Goal: Register for event/course

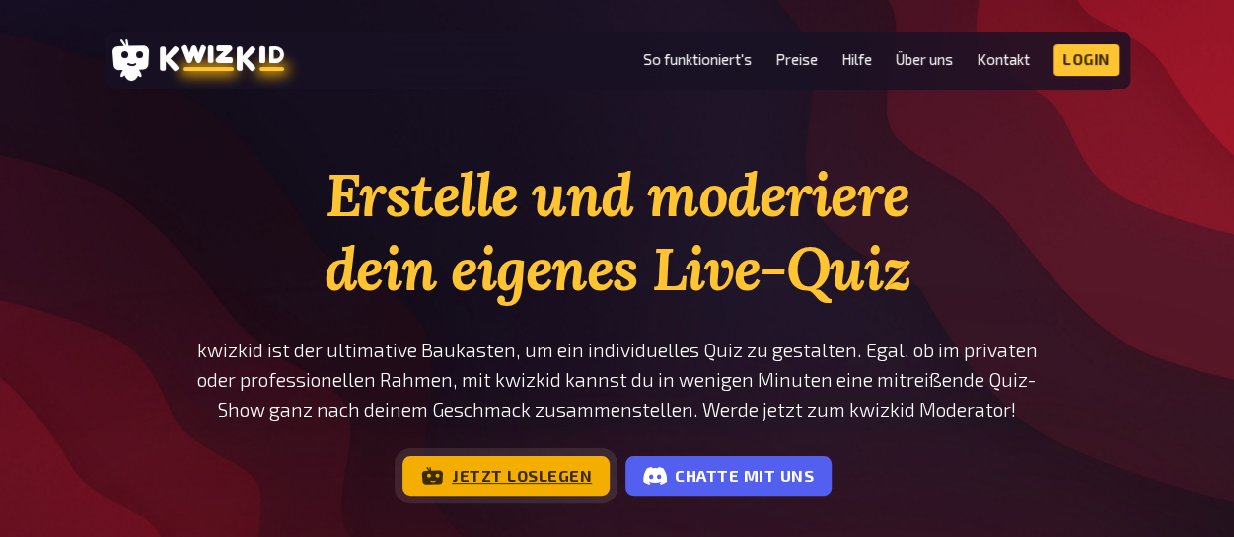
click at [511, 479] on link "Jetzt loslegen" at bounding box center [506, 475] width 207 height 39
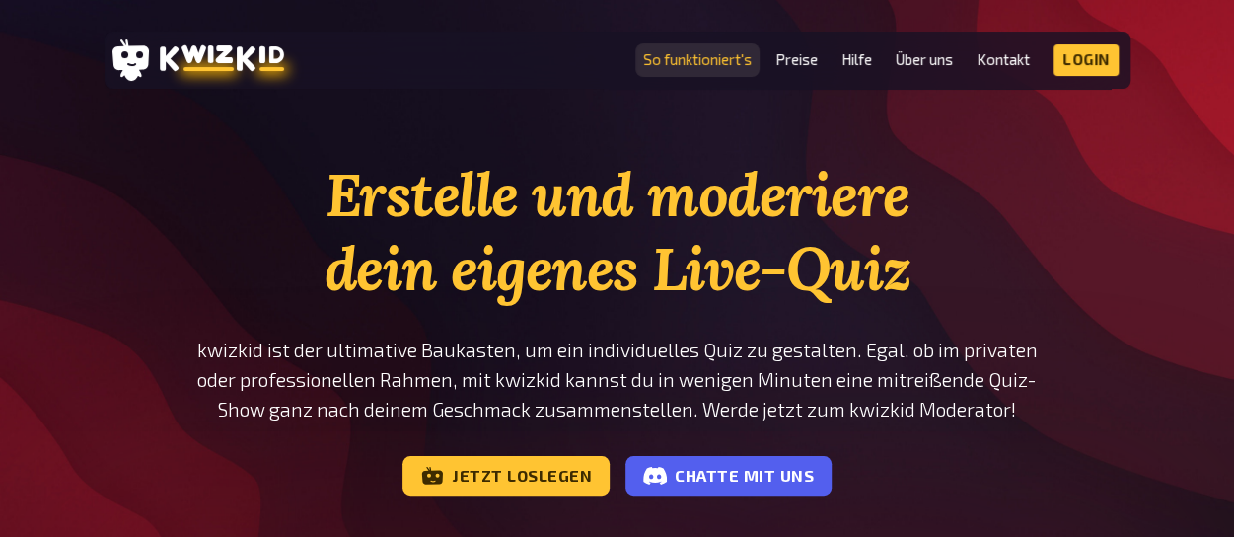
click at [689, 56] on link "So funktioniert's" at bounding box center [697, 59] width 109 height 17
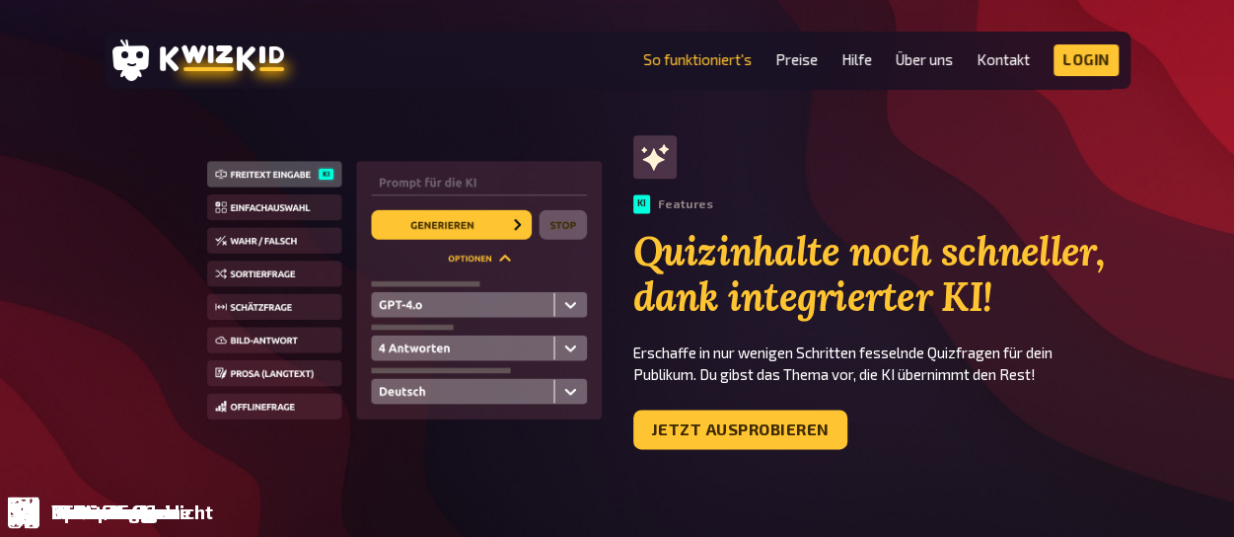
scroll to position [1209, 0]
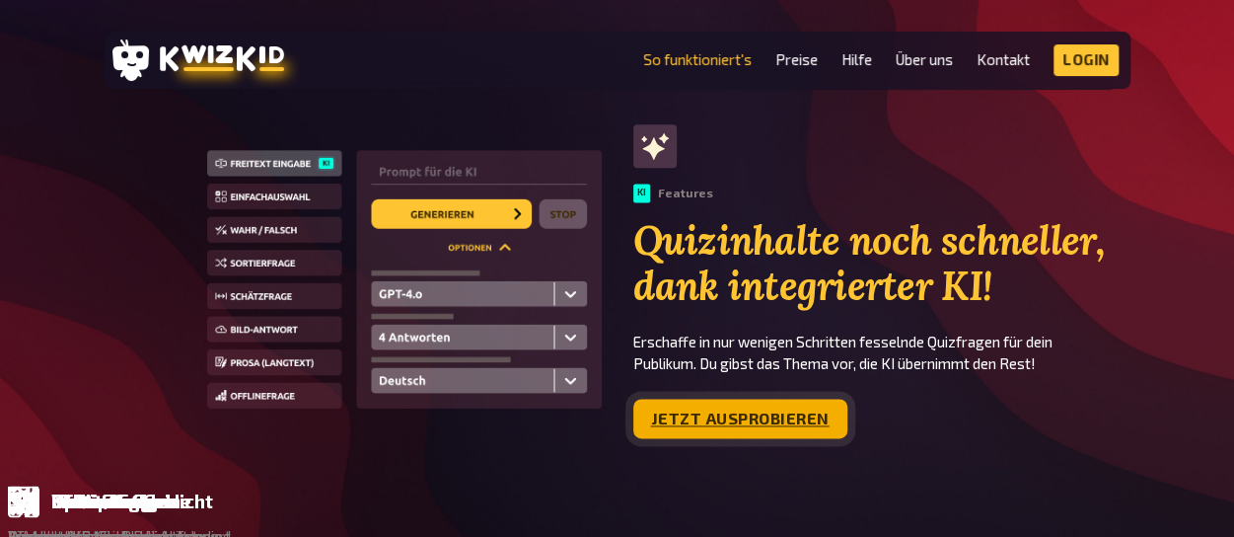
click at [768, 415] on link "Jetzt ausprobieren" at bounding box center [741, 418] width 214 height 39
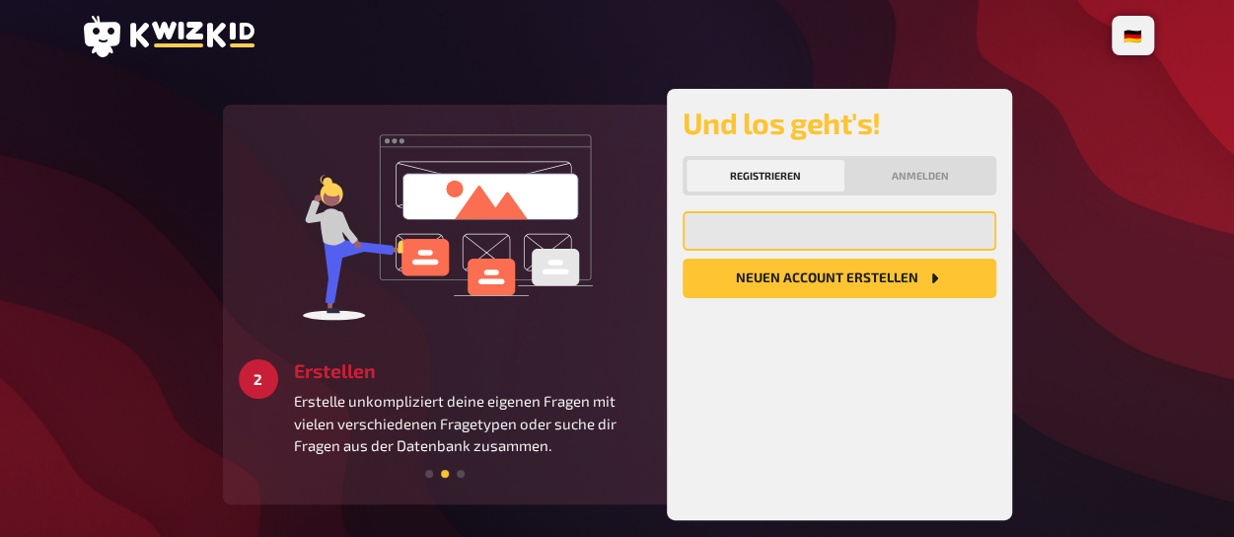
click at [791, 244] on input "email" at bounding box center [840, 230] width 314 height 39
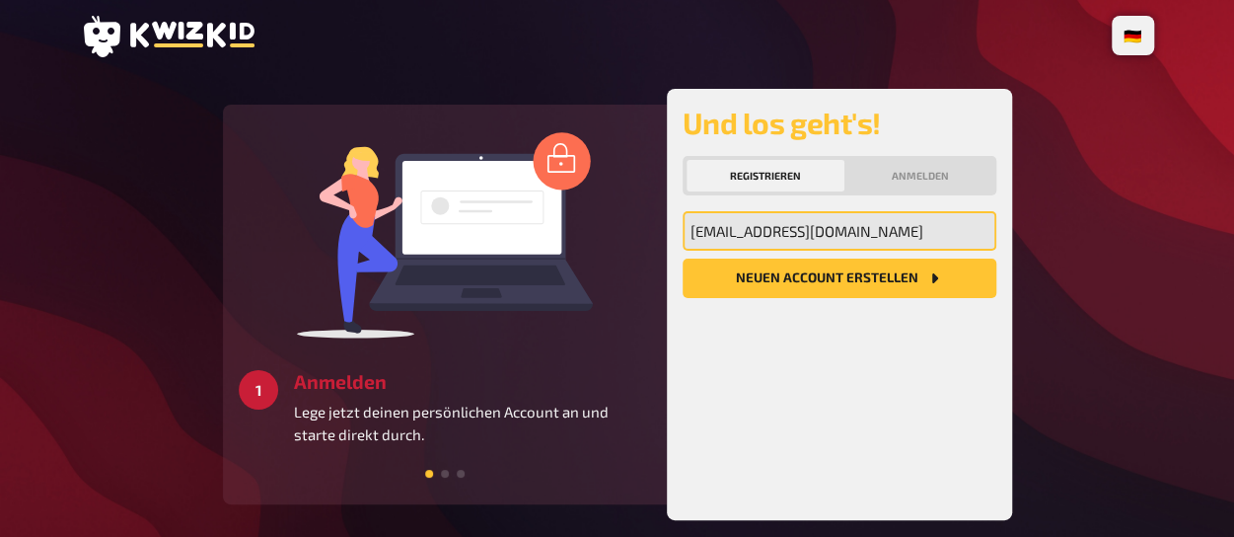
type input "arnd.wossidlo@gmail.com"
click at [683, 259] on button "Neuen Account Erstellen" at bounding box center [840, 278] width 314 height 39
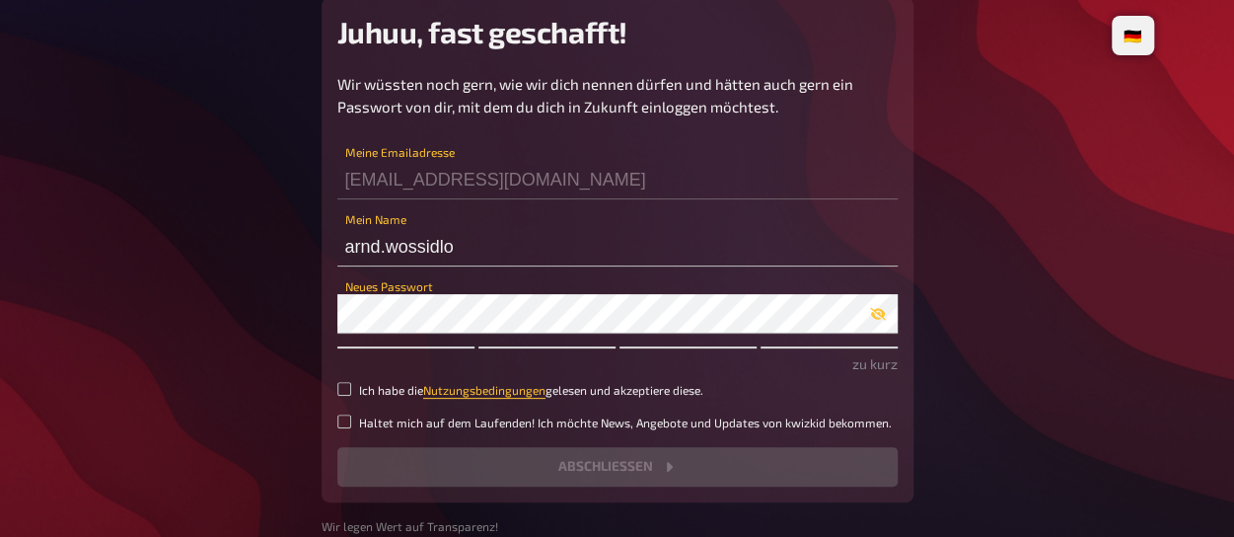
scroll to position [94, 0]
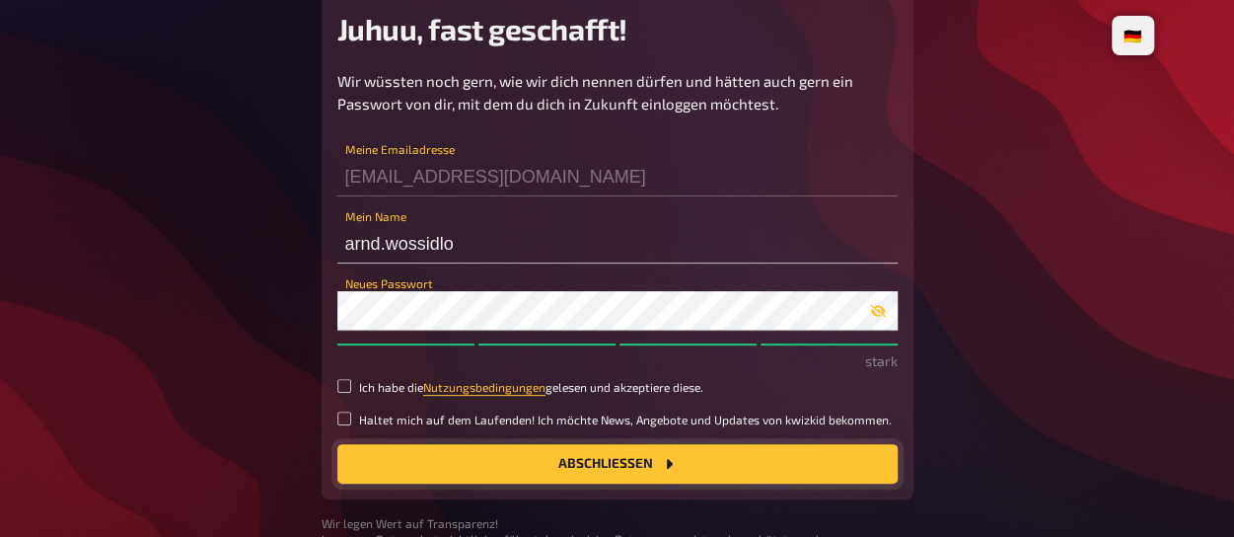
click at [611, 459] on button "Abschließen" at bounding box center [617, 463] width 560 height 39
click at [345, 383] on input "Ich habe die Nutzungsbedingungen gelesen und akzeptiere diese." at bounding box center [344, 386] width 14 height 14
checkbox input "true"
click at [594, 470] on button "Abschließen" at bounding box center [617, 463] width 560 height 39
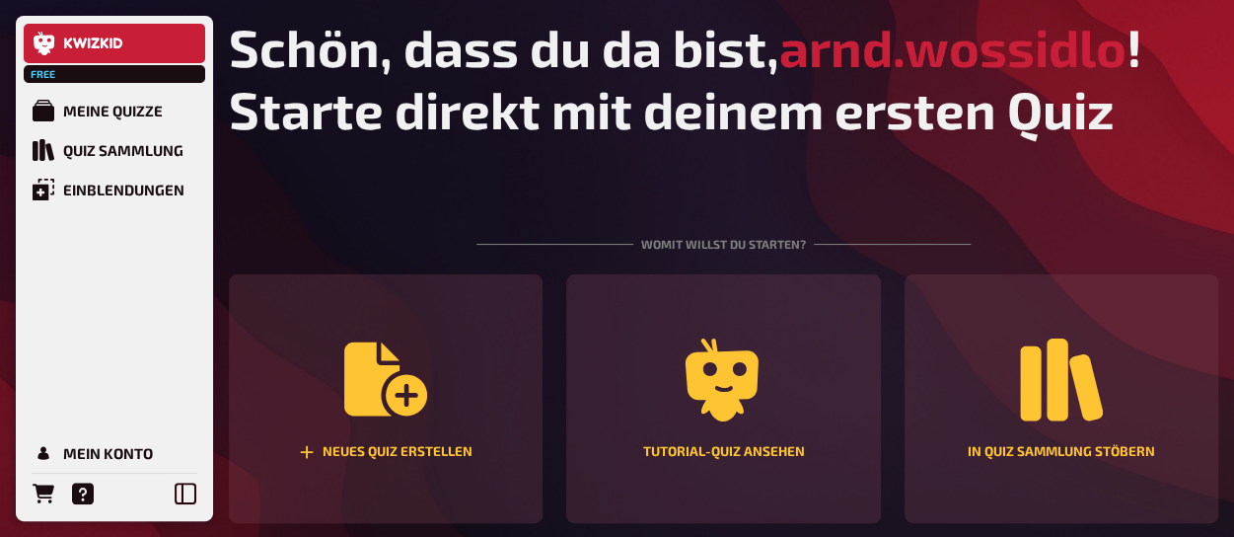
click at [711, 100] on h1 "Schön, dass du da bist, arnd.wossidlo ! Starte direkt mit deinem ersten Quiz" at bounding box center [724, 78] width 990 height 124
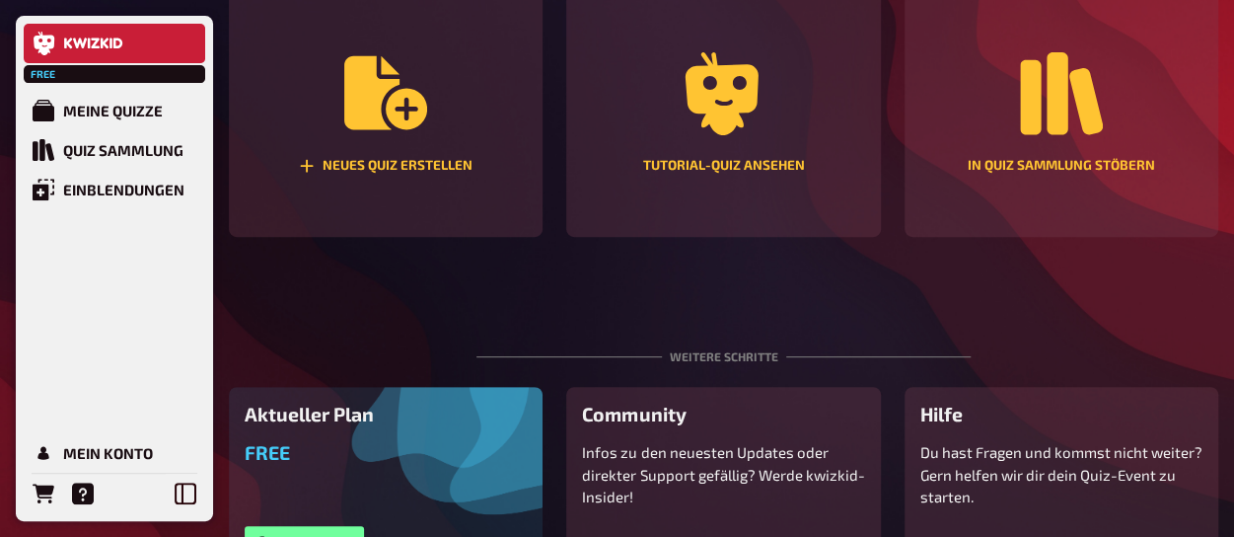
scroll to position [257, 0]
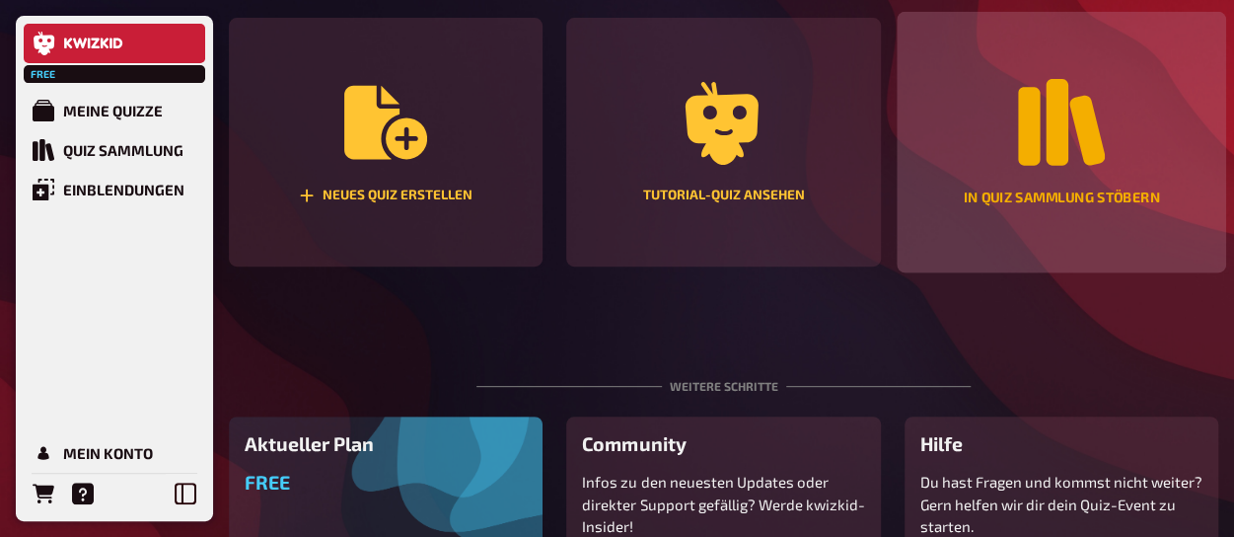
click at [1087, 154] on icon "In Quiz Sammlung stöbern" at bounding box center [1061, 122] width 87 height 87
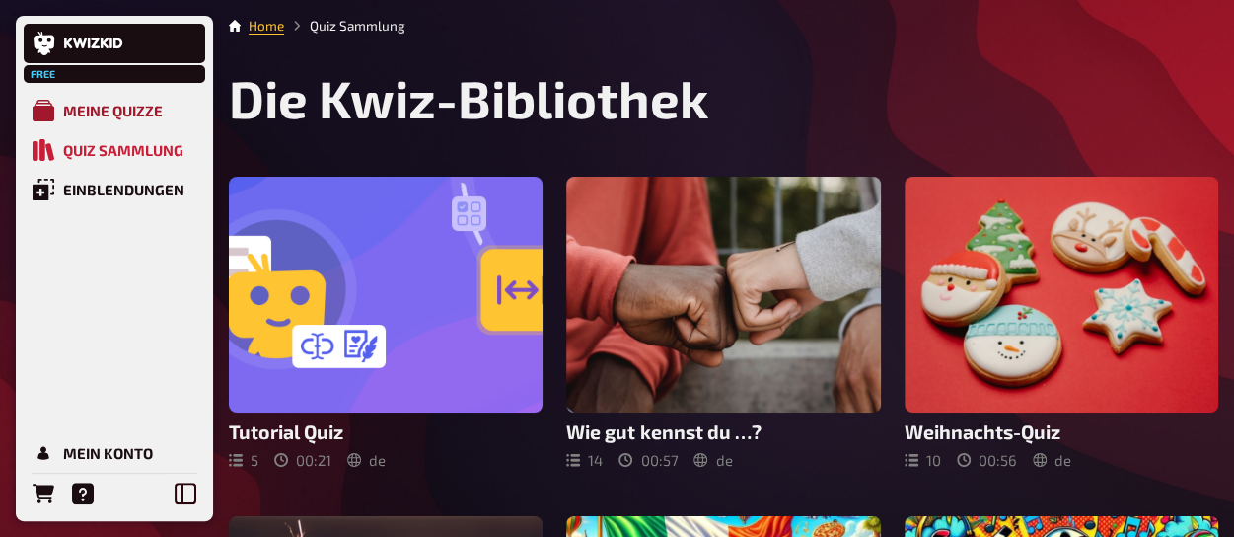
click at [132, 111] on div "Meine Quizze" at bounding box center [113, 111] width 100 height 18
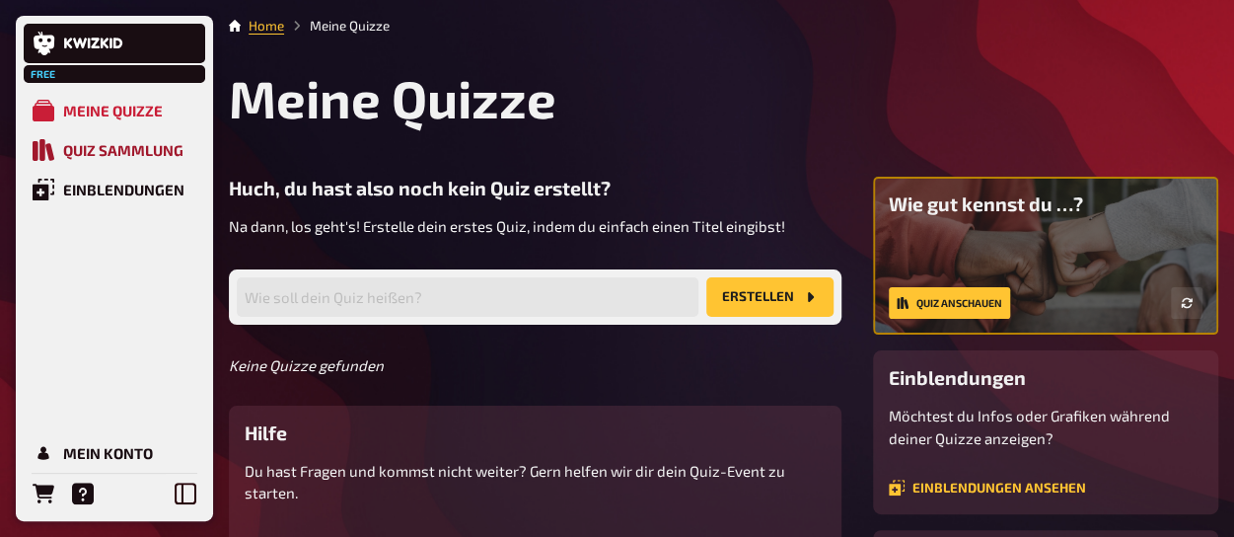
click at [94, 158] on div "Quiz Sammlung" at bounding box center [123, 150] width 120 height 18
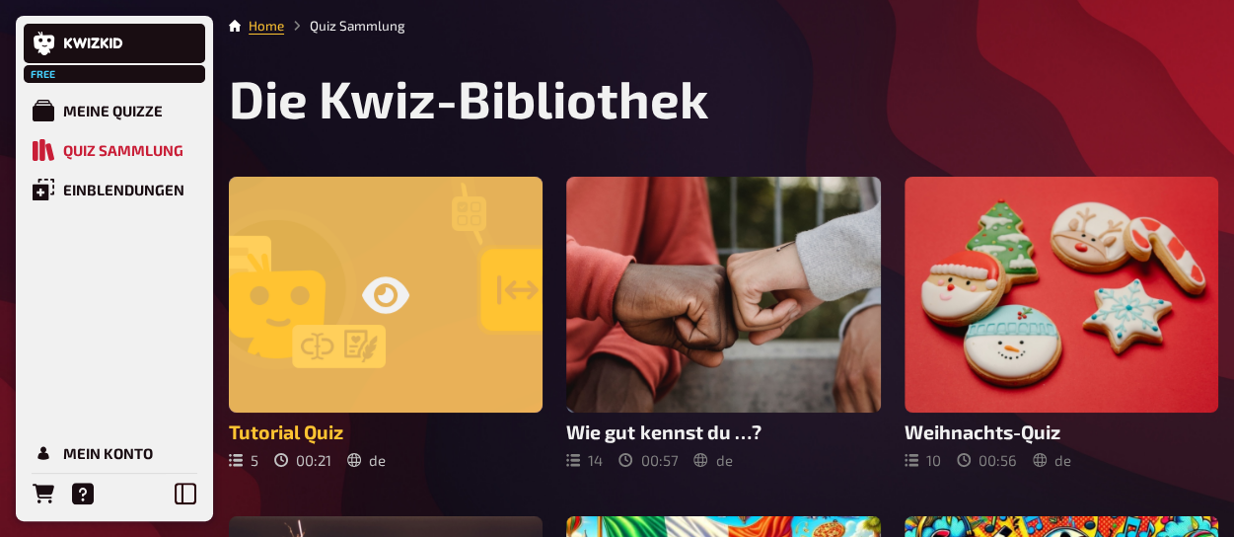
click at [374, 291] on icon at bounding box center [385, 294] width 47 height 37
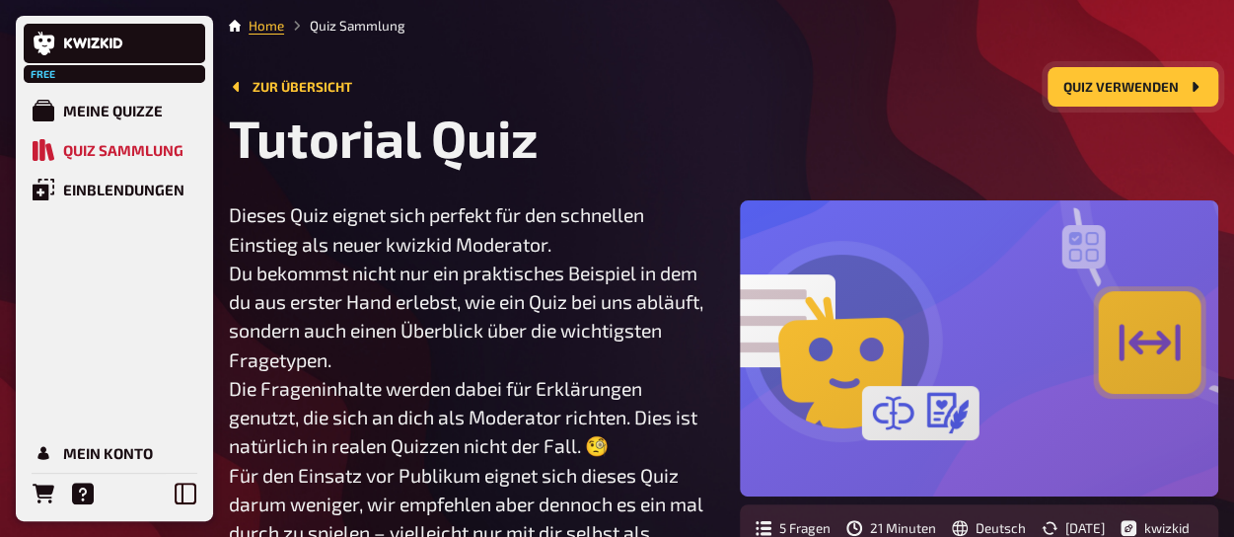
click at [1146, 76] on button "Quiz verwenden" at bounding box center [1133, 86] width 171 height 39
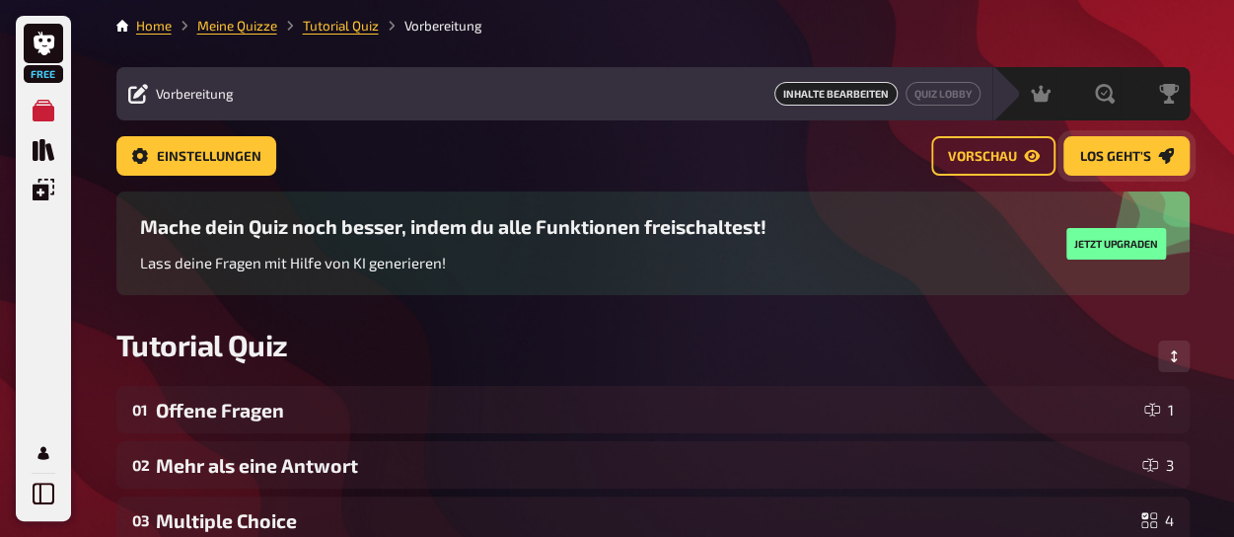
click at [1127, 156] on span "Los geht's" at bounding box center [1115, 157] width 71 height 14
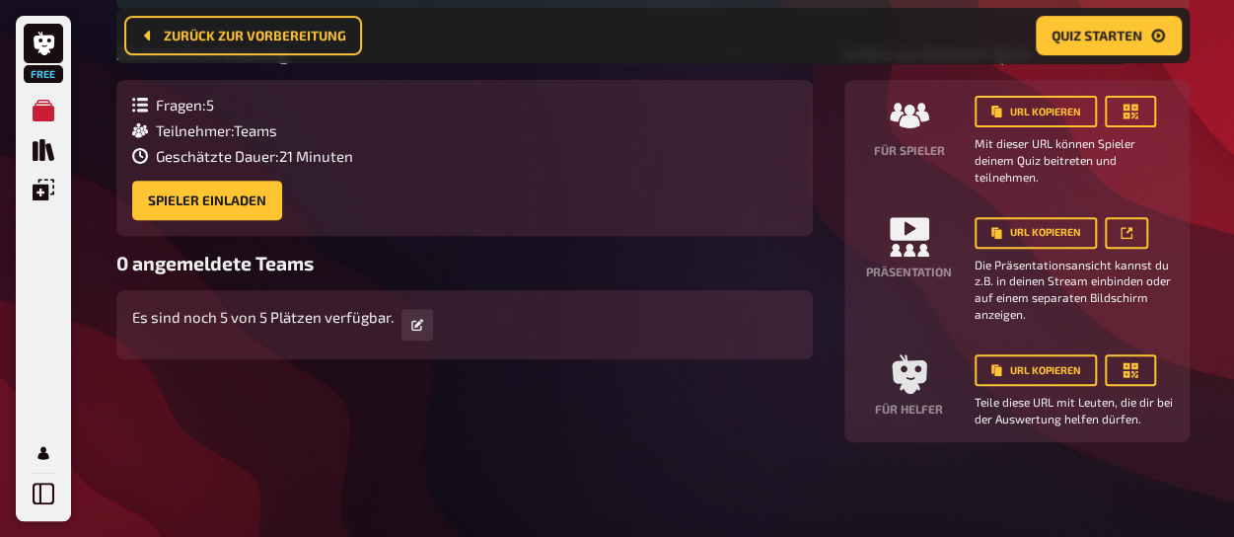
scroll to position [261, 0]
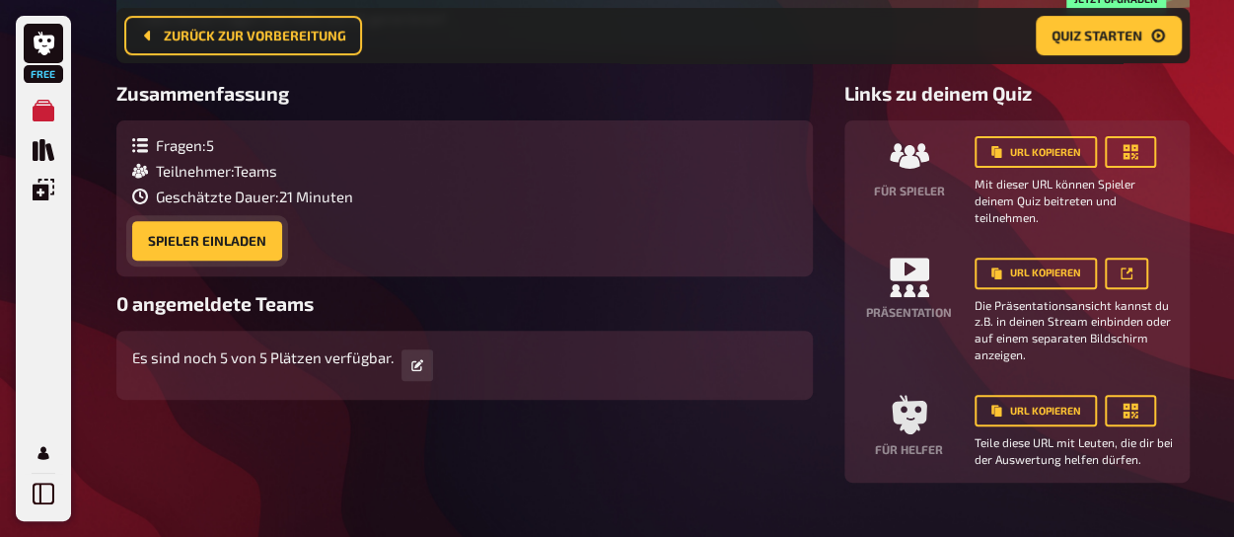
click at [188, 246] on button "Spieler einladen" at bounding box center [207, 240] width 150 height 39
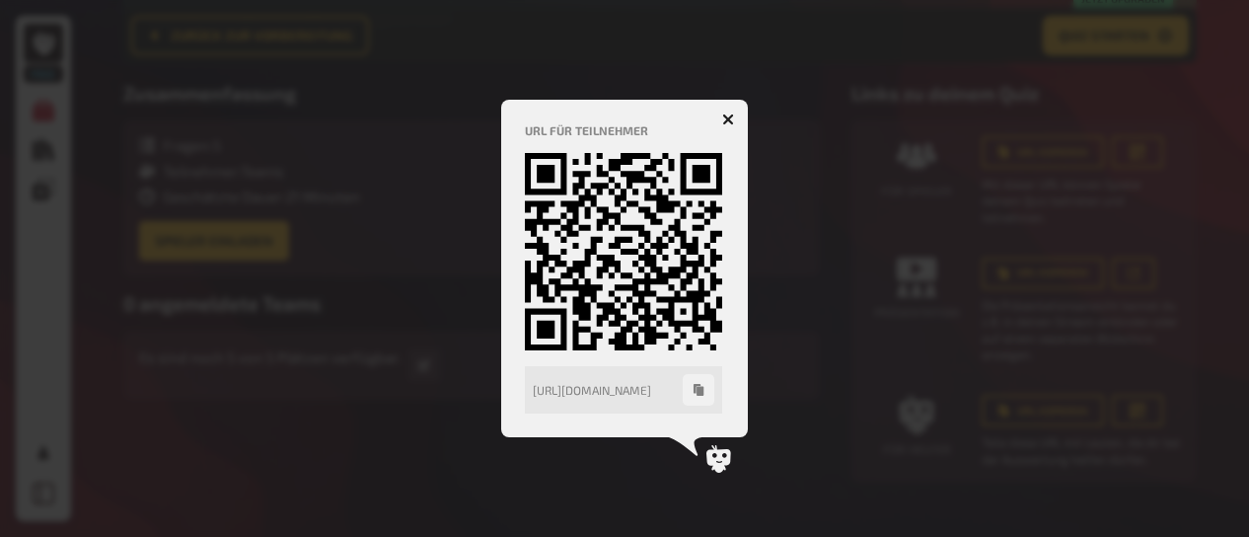
click at [725, 118] on icon "button" at bounding box center [728, 119] width 12 height 12
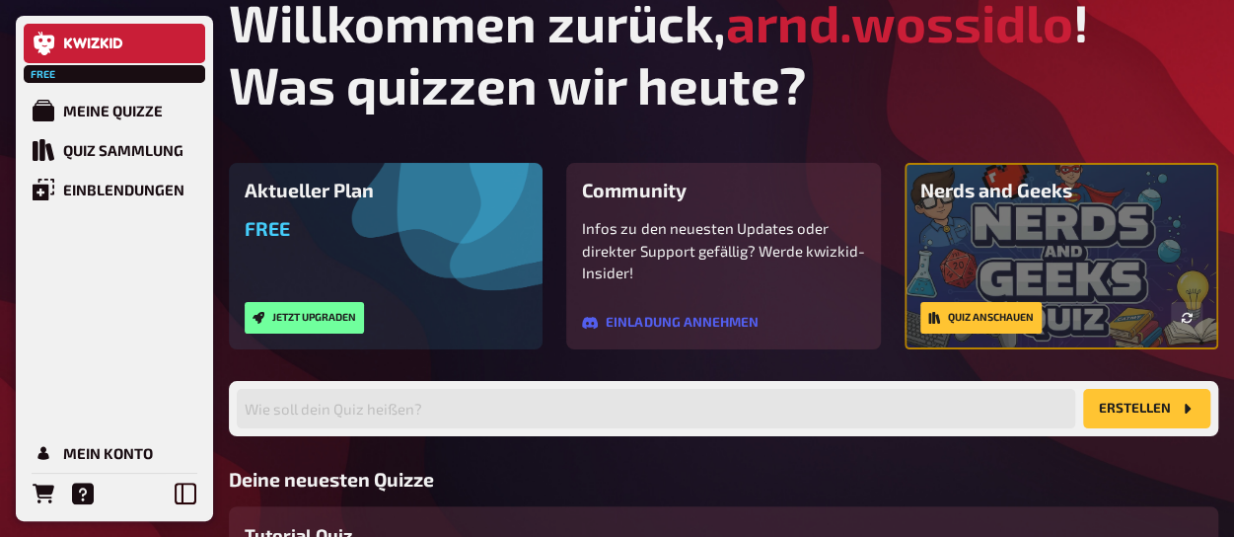
scroll to position [16, 0]
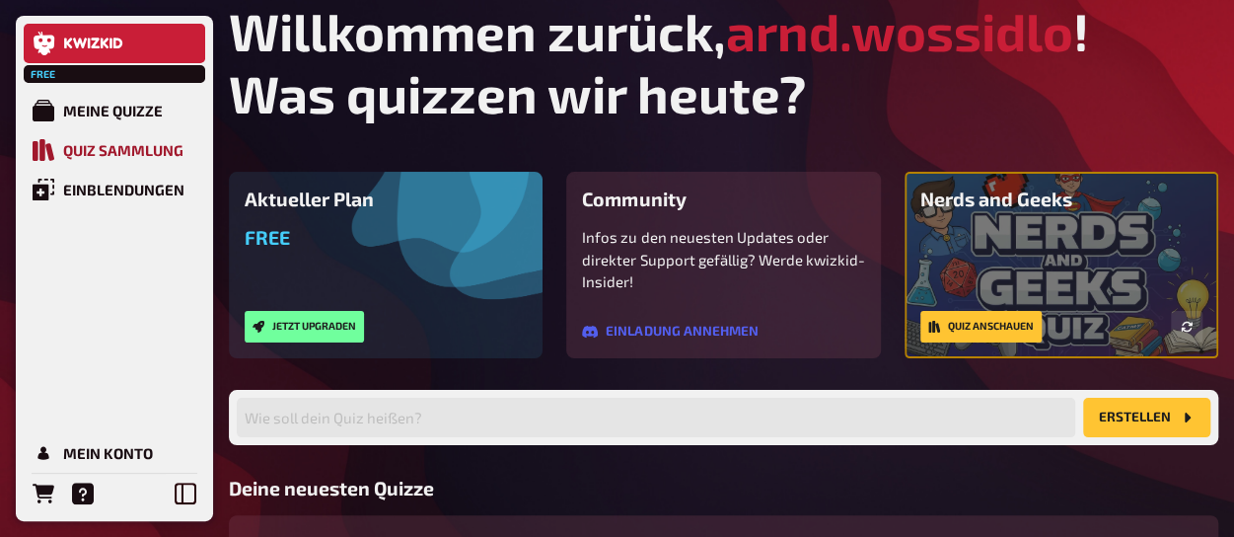
click at [81, 156] on div "Quiz Sammlung" at bounding box center [123, 150] width 120 height 18
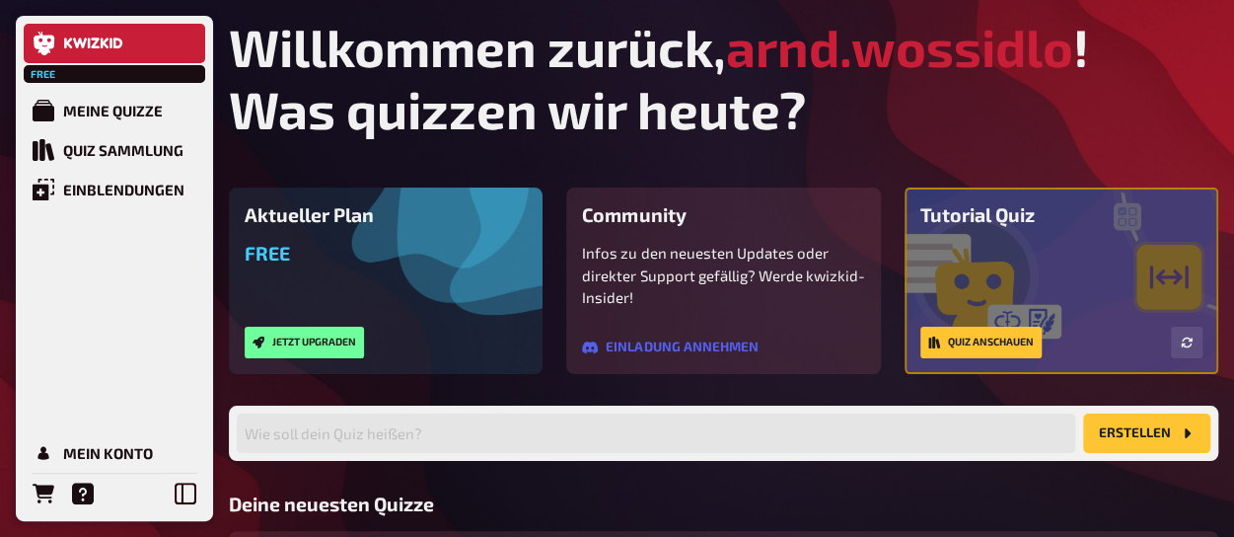
click at [1138, 434] on button "Erstellen" at bounding box center [1146, 432] width 127 height 39
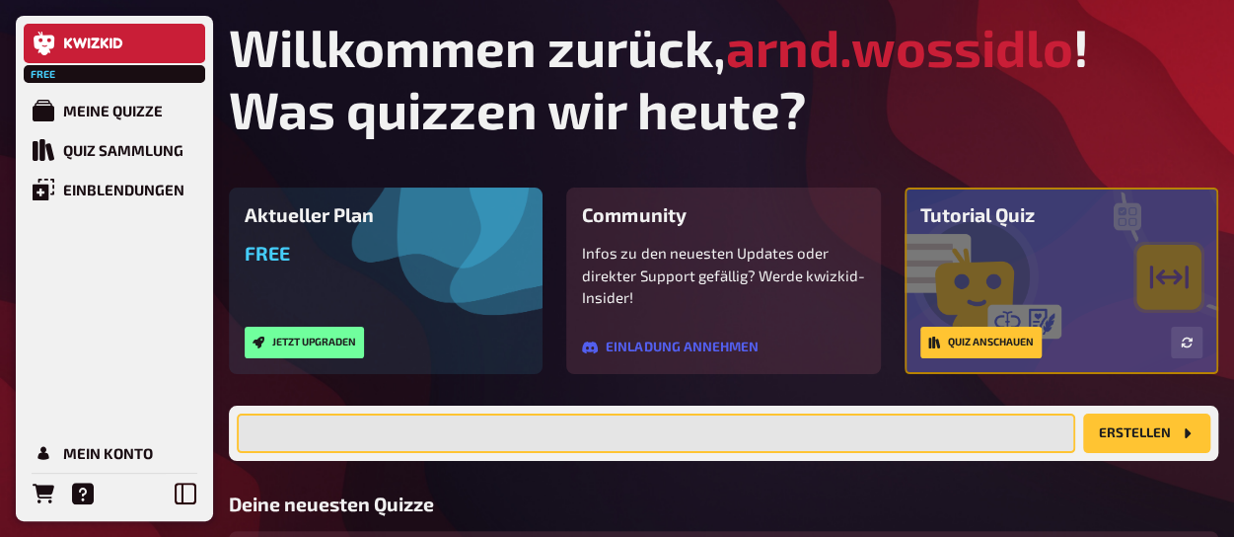
click at [818, 432] on input "text" at bounding box center [656, 432] width 839 height 39
type input "8A vs. [PERSON_NAME]"
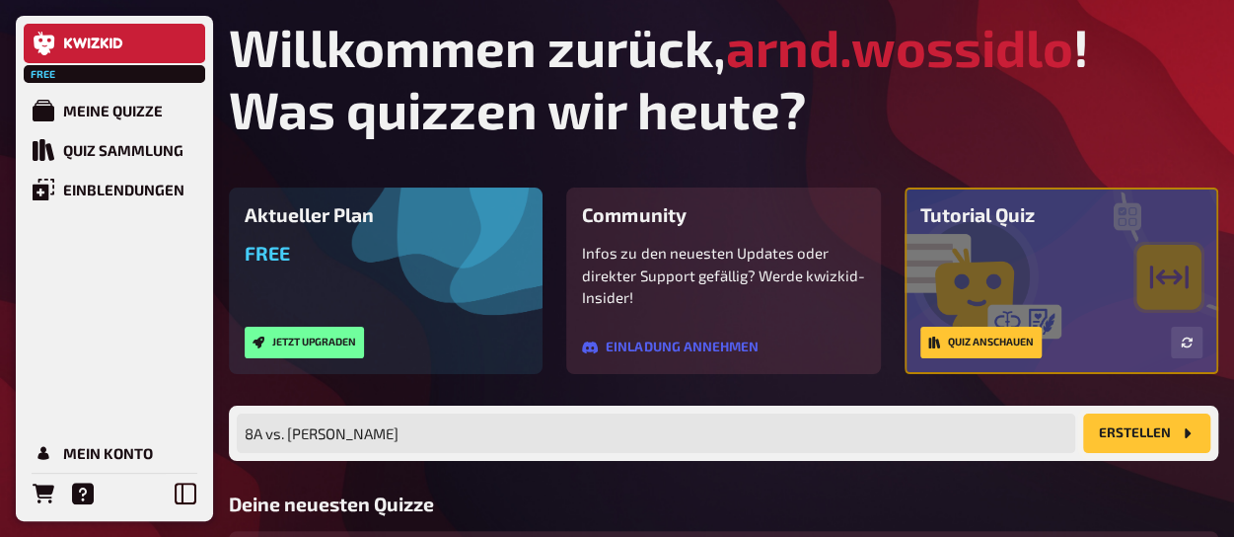
click at [1138, 426] on button "Erstellen" at bounding box center [1146, 432] width 127 height 39
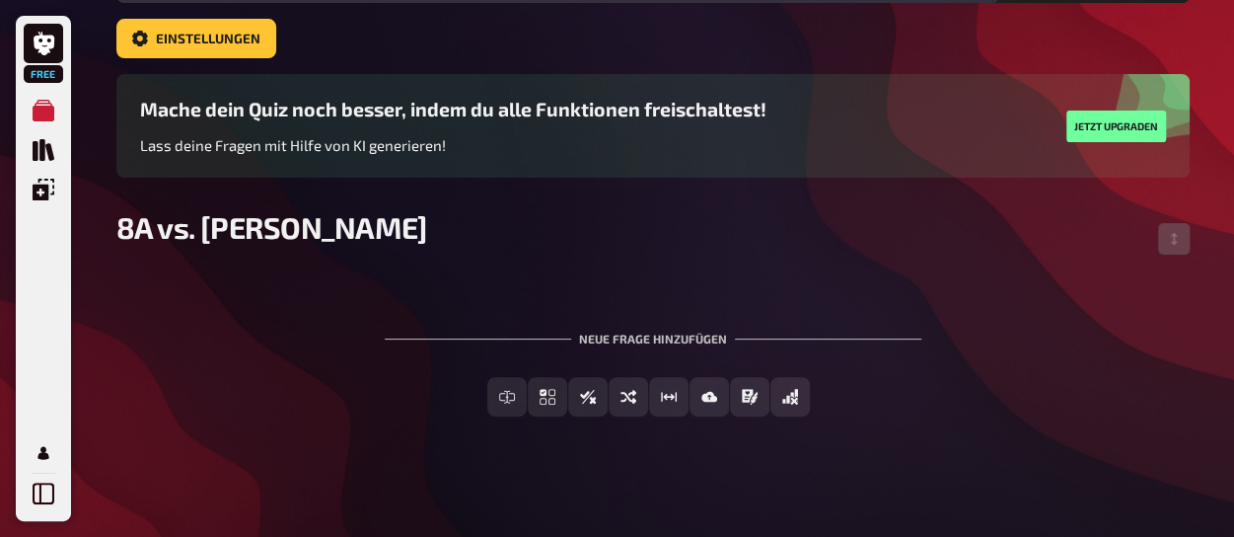
scroll to position [119, 0]
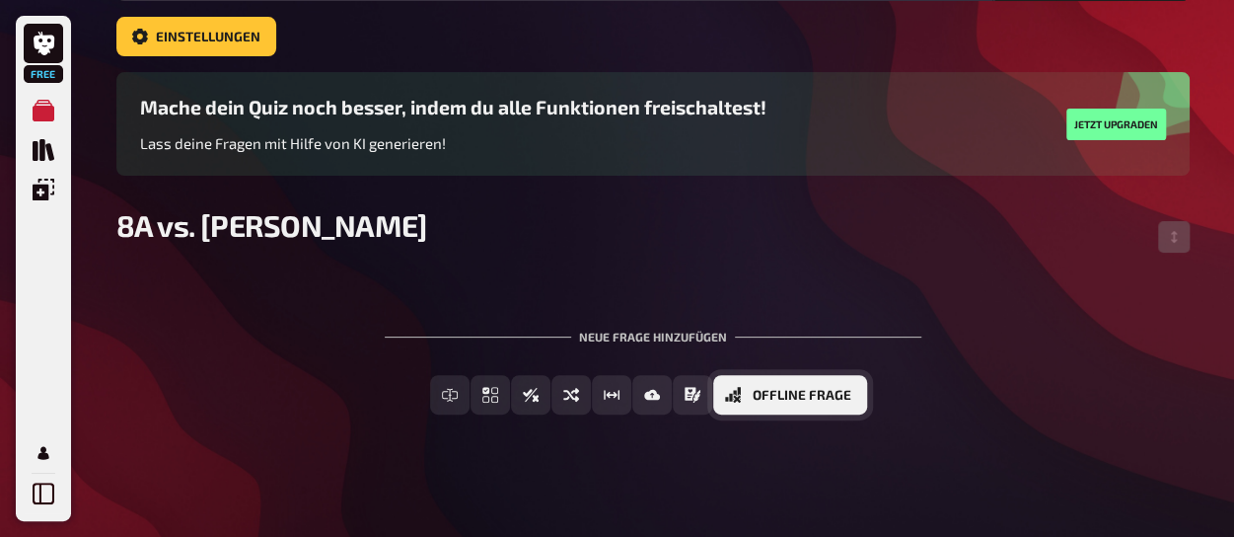
click at [851, 400] on button "Offline Frage" at bounding box center [790, 394] width 154 height 39
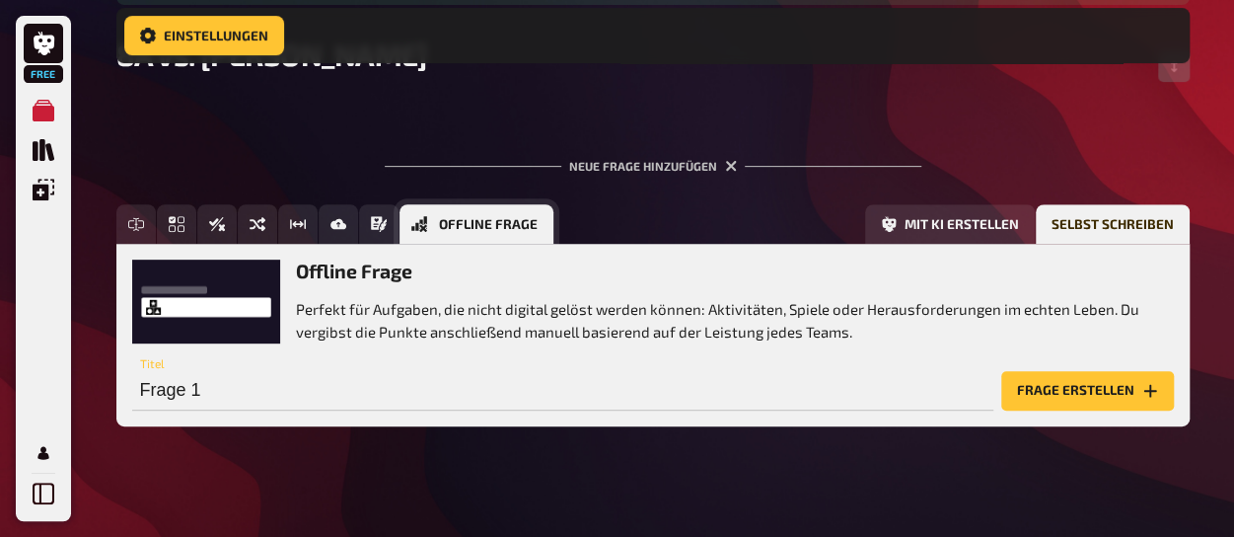
scroll to position [306, 0]
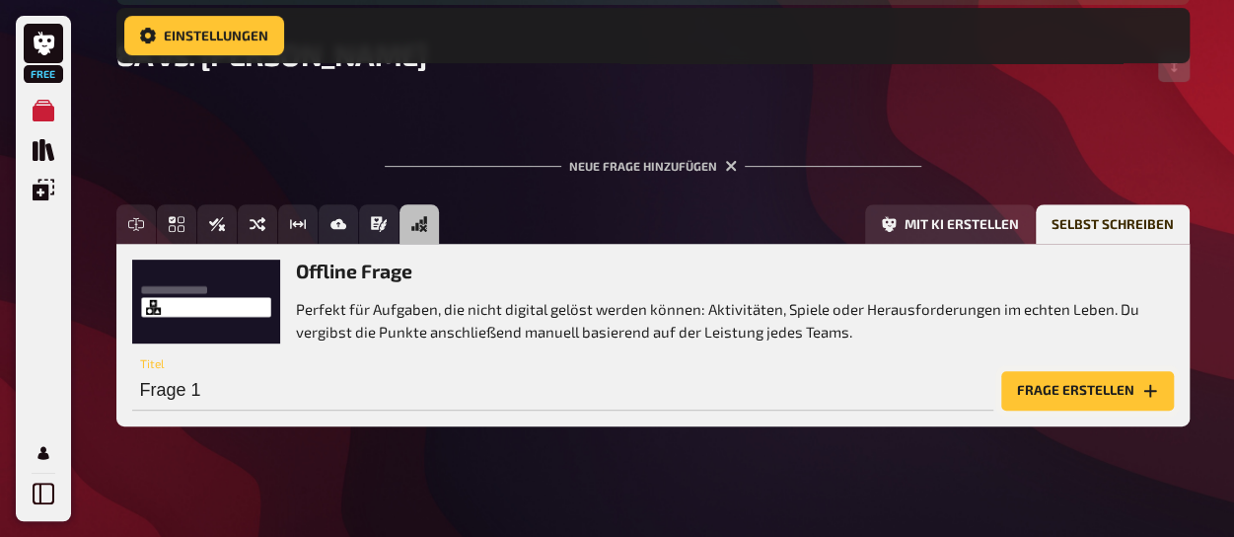
click at [1095, 394] on button "Frage erstellen" at bounding box center [1088, 390] width 173 height 39
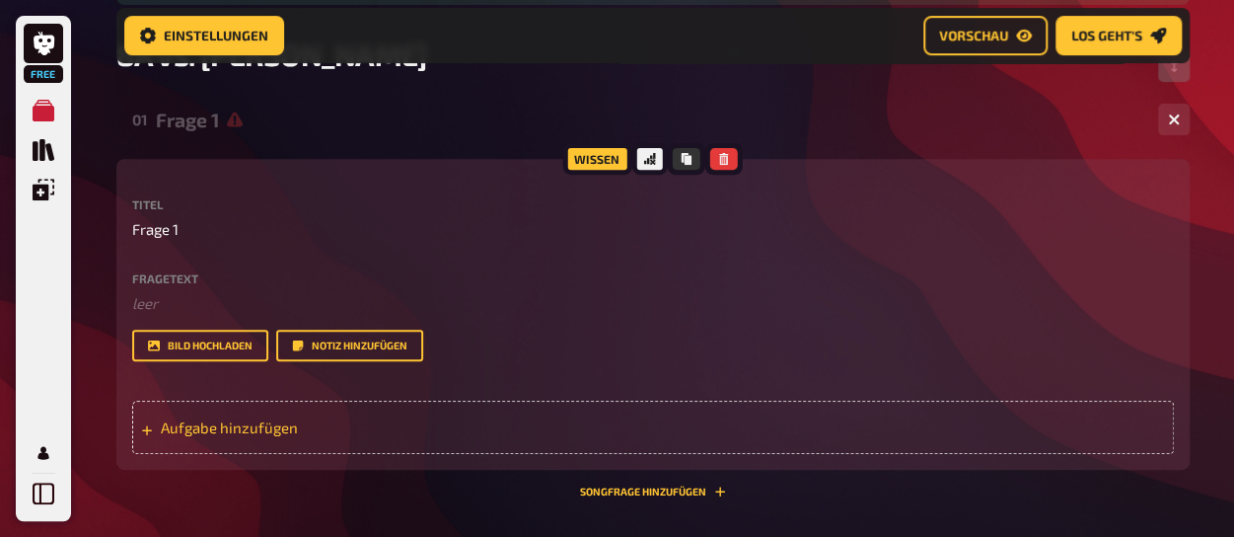
click at [231, 425] on span "Aufgabe hinzufügen" at bounding box center [314, 427] width 307 height 18
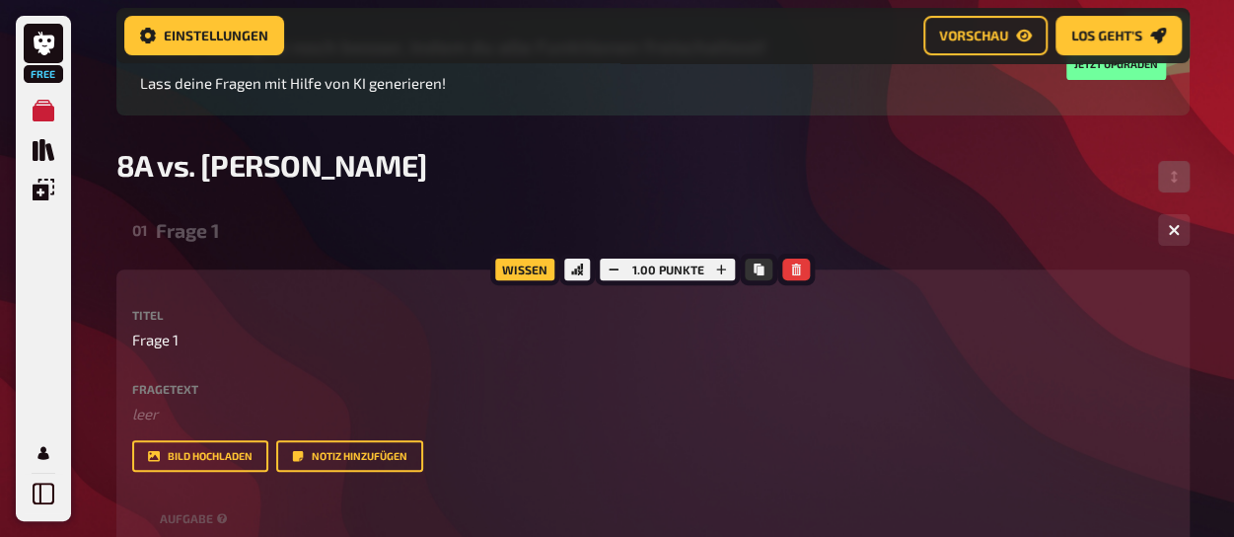
scroll to position [187, 0]
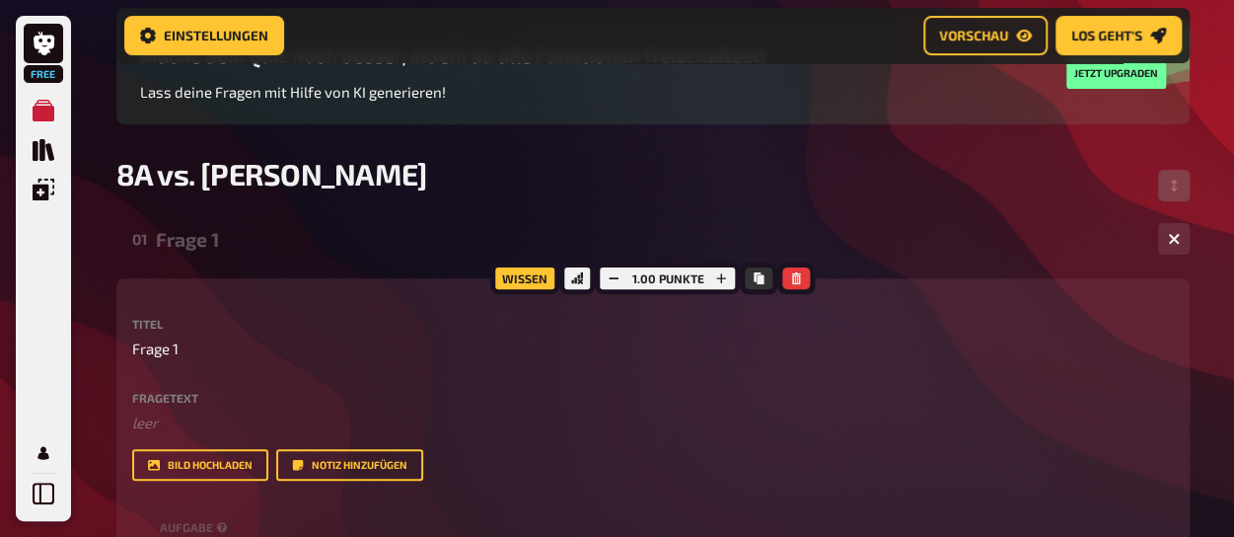
click at [152, 398] on label "Fragetext" at bounding box center [653, 398] width 1042 height 12
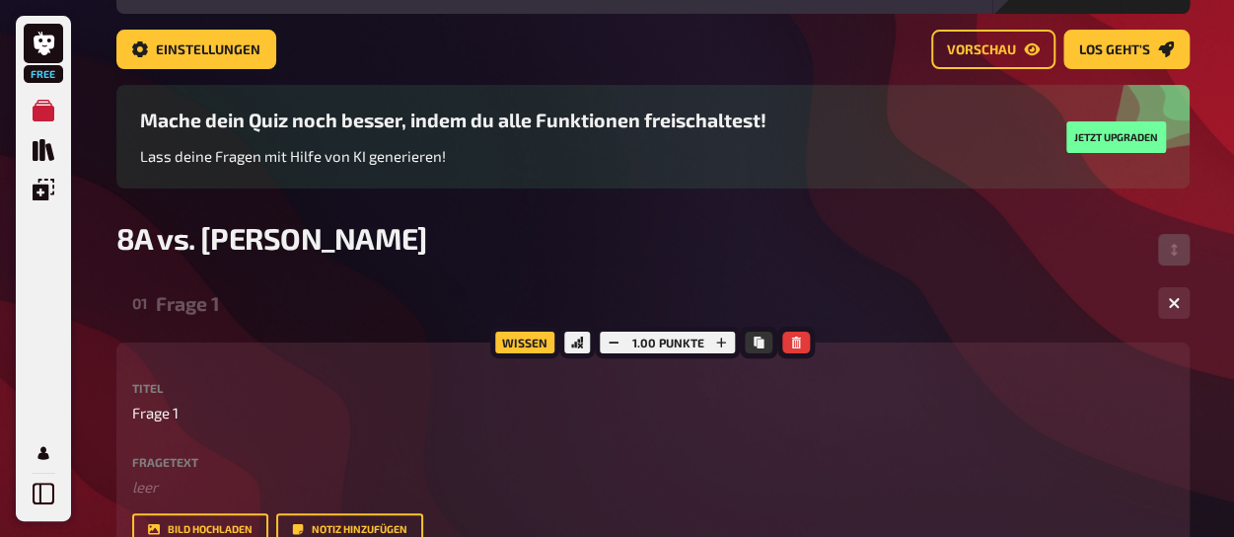
scroll to position [105, 0]
